Goal: Transaction & Acquisition: Purchase product/service

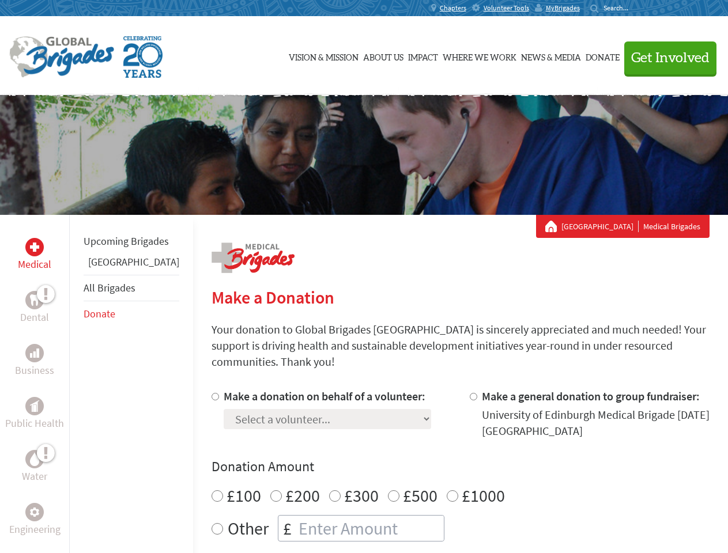
click at [636, 8] on div "Search for:" at bounding box center [613, 7] width 46 height 9
click at [665, 58] on span "Get Involved" at bounding box center [670, 58] width 78 height 14
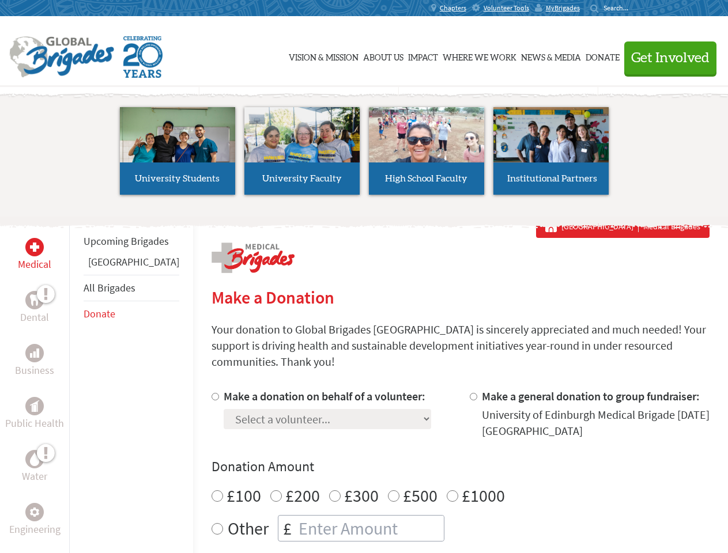
click at [76, 384] on div "Upcoming Brigades Panama All Brigades Donate" at bounding box center [131, 491] width 124 height 553
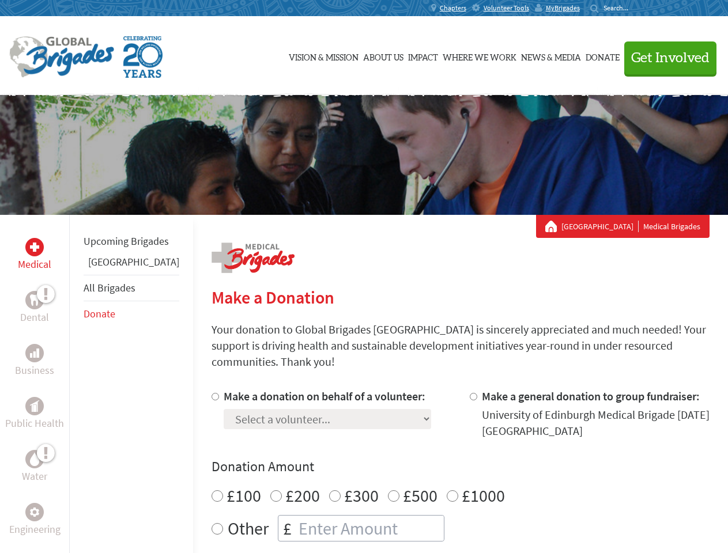
click at [440, 463] on div "Donation Amount £100 £200 £300 £500 £1000 Other £" at bounding box center [460, 499] width 498 height 84
click at [211, 393] on input "Make a donation on behalf of a volunteer:" at bounding box center [214, 396] width 7 height 7
radio input "true"
click at [470, 393] on input "Make a general donation to group fundraiser:" at bounding box center [473, 396] width 7 height 7
radio input "true"
